Goal: Book appointment/travel/reservation

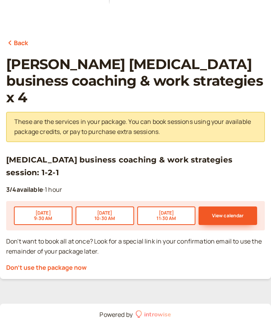
scroll to position [103, 0]
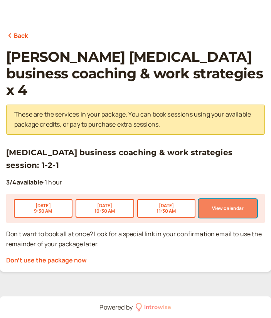
click at [224, 199] on button "View calendar" at bounding box center [227, 208] width 59 height 18
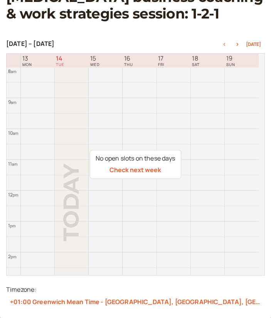
scroll to position [124, 0]
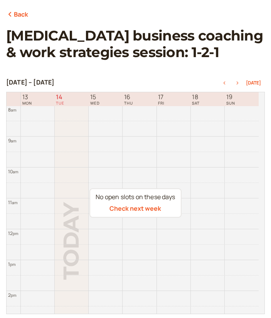
click at [239, 84] on icon "button" at bounding box center [237, 82] width 9 height 3
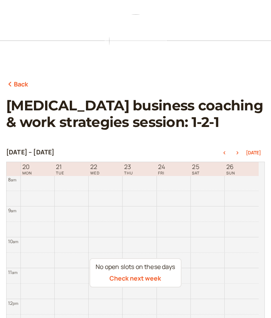
scroll to position [47, 0]
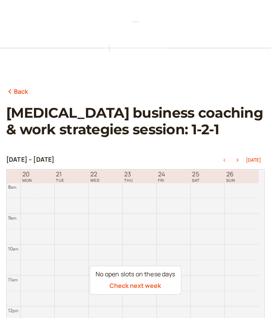
click at [225, 160] on icon "button" at bounding box center [225, 159] width 2 height 3
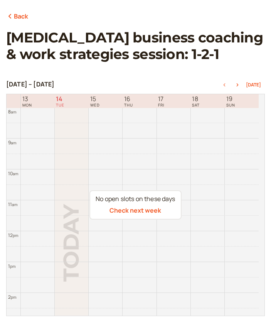
scroll to position [163, 0]
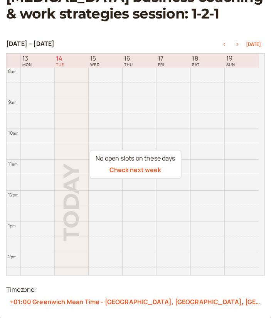
click at [239, 44] on icon "button" at bounding box center [238, 44] width 2 height 3
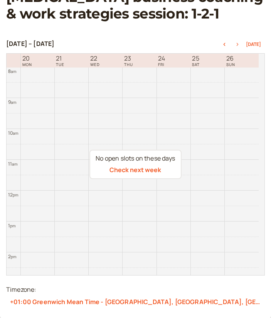
click at [239, 44] on icon "button" at bounding box center [237, 44] width 9 height 3
click at [238, 43] on icon "button" at bounding box center [237, 44] width 9 height 3
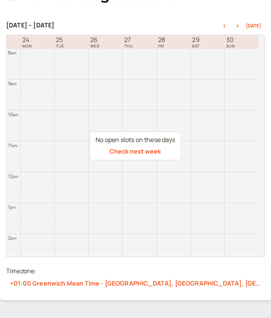
scroll to position [85, 0]
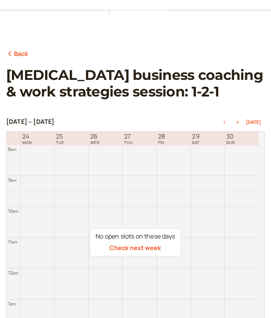
click at [225, 120] on button "button" at bounding box center [224, 121] width 9 height 5
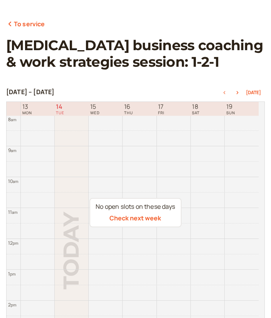
scroll to position [124, 0]
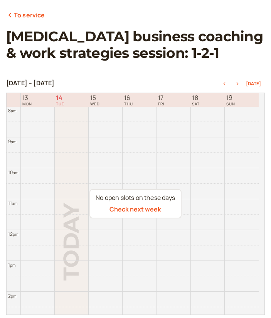
click at [240, 82] on icon "button" at bounding box center [237, 83] width 9 height 3
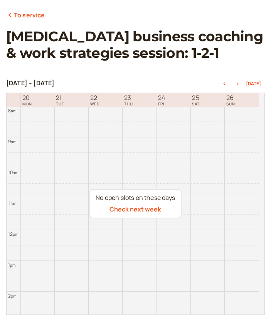
click at [239, 85] on icon "button" at bounding box center [238, 83] width 2 height 3
click at [240, 85] on icon "button" at bounding box center [237, 83] width 9 height 3
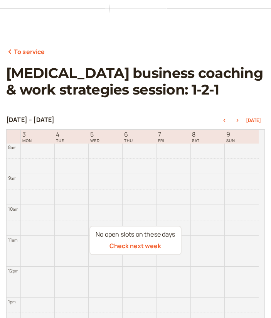
scroll to position [85, 0]
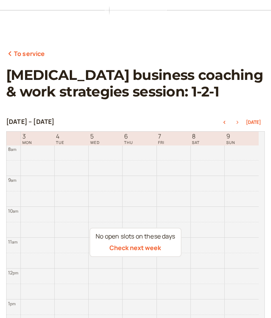
click at [238, 122] on icon "button" at bounding box center [237, 122] width 9 height 3
click at [239, 123] on icon "button" at bounding box center [237, 122] width 9 height 3
click at [240, 121] on icon "button" at bounding box center [237, 122] width 9 height 3
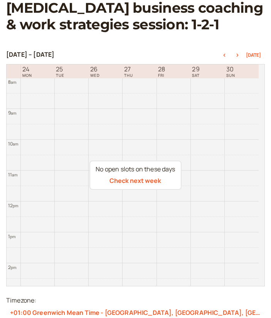
scroll to position [124, 0]
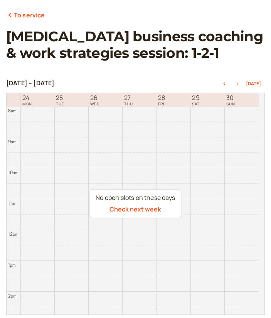
click at [239, 81] on button "button" at bounding box center [237, 83] width 9 height 5
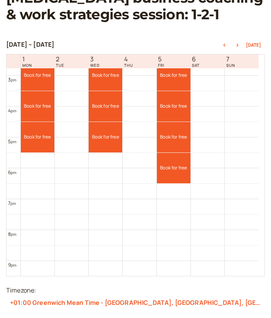
scroll to position [440, 0]
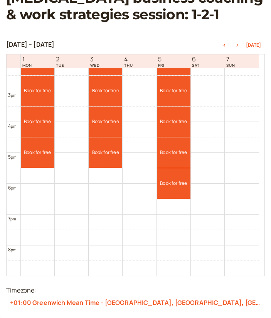
click at [239, 45] on icon "button" at bounding box center [238, 45] width 2 height 3
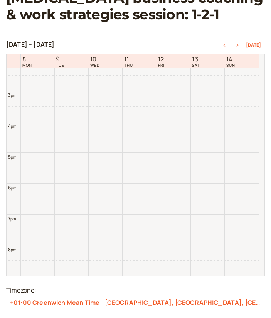
scroll to position [247, 0]
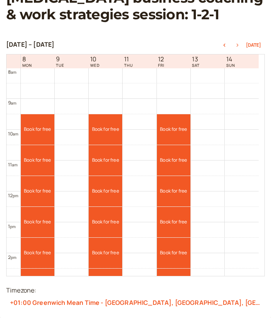
click at [241, 45] on icon "button" at bounding box center [237, 45] width 9 height 3
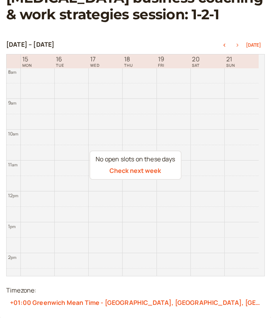
click at [240, 45] on icon "button" at bounding box center [237, 45] width 9 height 3
click at [238, 45] on icon "button" at bounding box center [237, 45] width 9 height 3
click at [239, 45] on icon "button" at bounding box center [237, 45] width 9 height 3
click at [227, 44] on icon "button" at bounding box center [224, 45] width 9 height 3
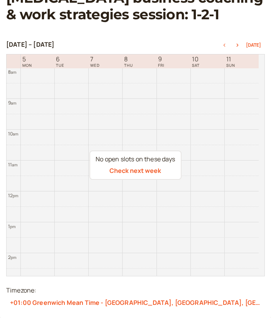
click at [227, 44] on icon "button" at bounding box center [224, 45] width 9 height 3
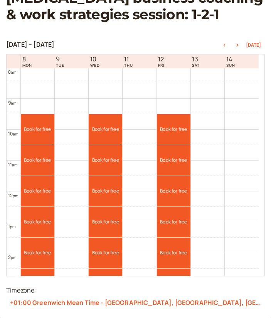
click at [227, 44] on icon "button" at bounding box center [224, 45] width 9 height 3
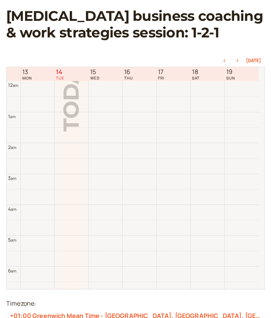
scroll to position [247, 0]
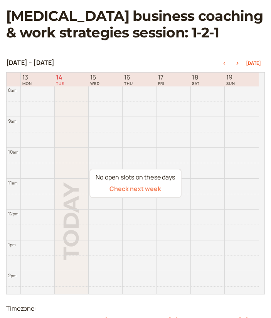
click at [142, 189] on button "Check next week" at bounding box center [135, 188] width 52 height 7
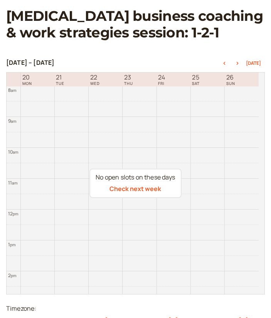
click at [143, 188] on button "Check next week" at bounding box center [135, 188] width 52 height 7
click at [143, 190] on button "Check next week" at bounding box center [135, 188] width 52 height 7
